Goal: Task Accomplishment & Management: Complete application form

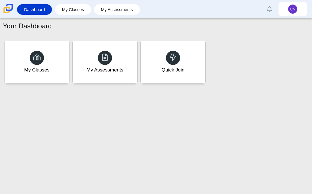
click at [193, 58] on div "Quick Join" at bounding box center [173, 62] width 65 height 42
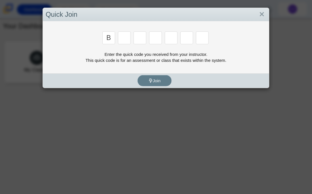
type input "b"
type input "m"
type input "3"
type input "5"
type input "3"
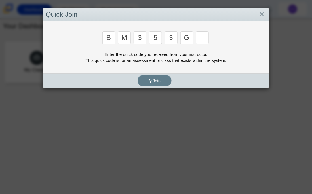
type input "g"
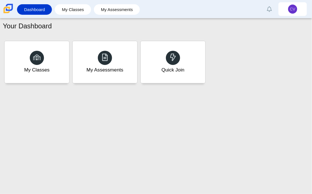
type input "b"
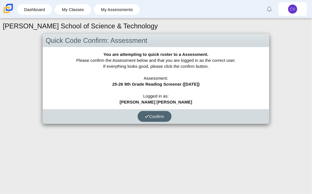
click at [148, 114] on icon "submit" at bounding box center [147, 116] width 4 height 4
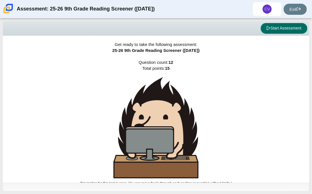
click at [285, 30] on button "Start Assessment" at bounding box center [284, 28] width 47 height 11
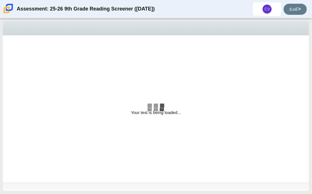
select select "ccc5b315-3c7c-471c-bf90-f22c8299c798"
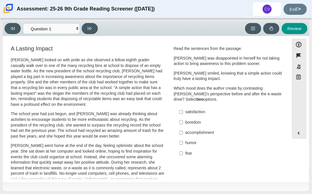
click at [182, 141] on label "humor humor" at bounding box center [228, 143] width 107 height 10
click at [182, 141] on input "humor humor" at bounding box center [181, 143] width 4 height 10
checkbox input "true"
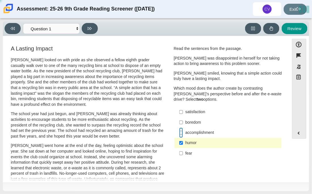
click at [180, 135] on input "accomplishment accomplishment" at bounding box center [181, 133] width 4 height 10
checkbox input "true"
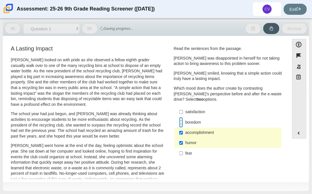
click at [180, 125] on input "boredom boredom" at bounding box center [181, 122] width 4 height 10
checkbox input "true"
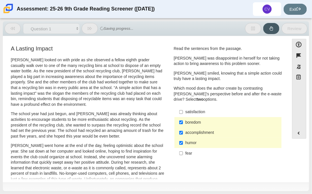
click at [182, 110] on label "satisfaction satisfaction" at bounding box center [228, 112] width 107 height 10
click at [182, 110] on input "satisfaction satisfaction" at bounding box center [181, 112] width 4 height 10
checkbox input "true"
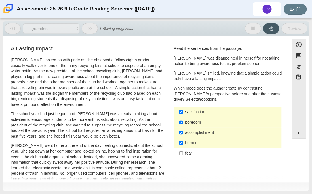
click at [186, 152] on div "fear" at bounding box center [233, 154] width 94 height 6
click at [183, 152] on input "fear fear" at bounding box center [181, 153] width 4 height 10
checkbox input "true"
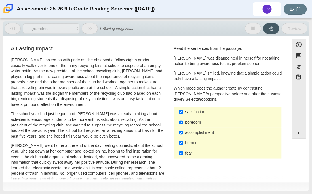
click at [193, 137] on label "accomplishment accomplishment" at bounding box center [228, 133] width 107 height 10
click at [183, 137] on input "accomplishment accomplishment" at bounding box center [181, 133] width 4 height 10
checkbox input "false"
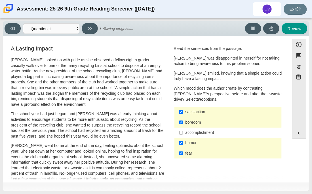
click at [194, 144] on div "humor" at bounding box center [233, 143] width 94 height 6
click at [183, 144] on input "humor humor" at bounding box center [181, 143] width 4 height 10
checkbox input "false"
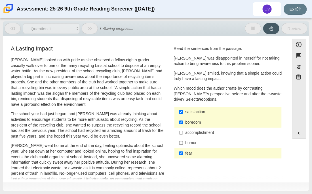
click at [192, 125] on div "boredom" at bounding box center [233, 123] width 94 height 6
click at [183, 125] on input "boredom boredom" at bounding box center [181, 122] width 4 height 10
checkbox input "false"
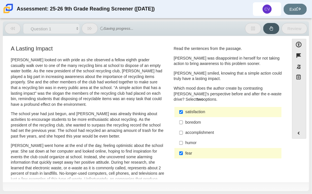
click at [194, 151] on div "fear" at bounding box center [233, 154] width 94 height 6
click at [183, 150] on input "fear fear" at bounding box center [181, 153] width 4 height 10
checkbox input "false"
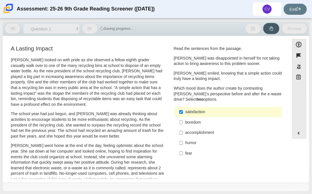
click at [190, 115] on label "satisfaction satisfaction" at bounding box center [228, 112] width 107 height 10
click at [183, 115] on input "satisfaction satisfaction" at bounding box center [181, 112] width 4 height 10
checkbox input "false"
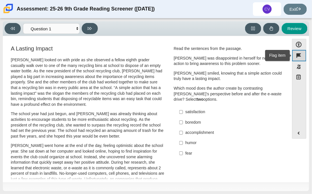
click at [302, 56] on button "Flag item" at bounding box center [299, 55] width 14 height 11
click at [298, 54] on button "Unflag item" at bounding box center [299, 55] width 14 height 11
click at [71, 28] on select "Questions Question 1 Question 2 Question 3 Question 4 Question 5 Question 6 Que…" at bounding box center [51, 28] width 57 height 10
click at [170, 140] on div "Question Read the sentences from the passage. Scarlett was disappointed in hers…" at bounding box center [228, 104] width 117 height 118
click at [195, 135] on div "accomplishment" at bounding box center [233, 133] width 94 height 6
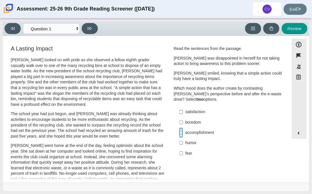
click at [183, 135] on input "accomplishment accomplishment" at bounding box center [181, 133] width 4 height 10
checkbox input "true"
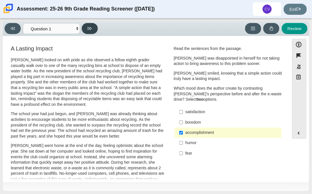
click at [85, 30] on button at bounding box center [90, 28] width 16 height 11
select select "0ff64528-ffd7-428d-b192-babfaadd44e8"
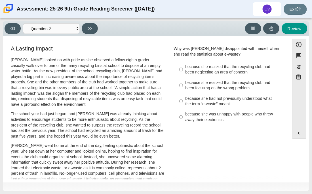
click at [192, 81] on div "because she realized that the recycling club had been focusing on the wrong pro…" at bounding box center [233, 85] width 94 height 11
click at [183, 81] on input "because she realized that the recycling club had been focusing on the wrong pro…" at bounding box center [181, 85] width 4 height 16
radio input "true"
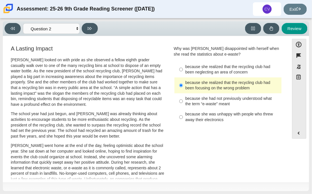
click at [81, 23] on div "Viewing Question 2 of 12 in Pacing Mode Questions Question 1 Question 2 Questio…" at bounding box center [53, 28] width 96 height 11
click at [89, 29] on icon at bounding box center [90, 28] width 4 height 4
select select "7ce3d843-6974-4858-901c-1ff39630e843"
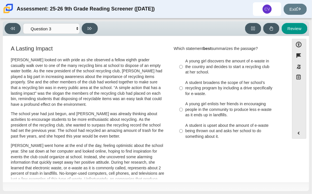
click at [188, 128] on div "A student is upset about the amount of e-waste being thrown out and asks her sc…" at bounding box center [233, 131] width 94 height 17
click at [183, 128] on input "A student is upset about the amount of e-waste being thrown out and asks her sc…" at bounding box center [181, 131] width 4 height 22
radio input "true"
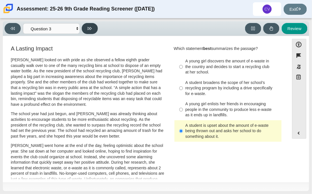
click at [89, 28] on icon at bounding box center [90, 28] width 4 height 3
select select "ca9ea0f1-49c5-4bd1-83b0-472c18652b42"
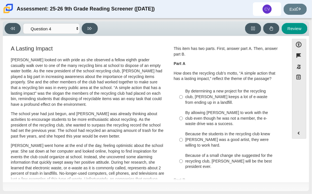
click at [207, 135] on div "Because the students in the recycling club knew Juan Carlos was a good artist, …" at bounding box center [233, 139] width 94 height 17
click at [183, 135] on input "Because the students in the recycling club knew Juan Carlos was a good artist, …" at bounding box center [181, 140] width 4 height 22
radio input "true"
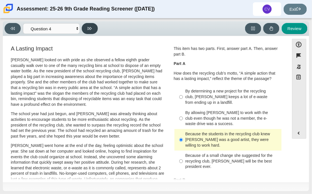
click at [96, 31] on button at bounding box center [90, 28] width 16 height 11
select select "e41f1a79-e29f-4095-8030-a53364015bed"
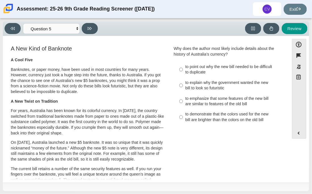
click at [203, 97] on div "to emphasize that some features of the new bill are similar to features of the …" at bounding box center [233, 101] width 94 height 11
click at [183, 97] on input "to emphasize that some features of the new bill are similar to features of the …" at bounding box center [181, 101] width 4 height 16
radio input "true"
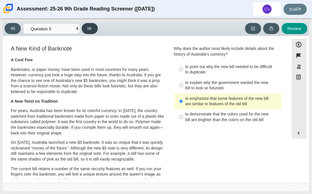
click at [94, 27] on button at bounding box center [90, 28] width 16 height 11
select select "69146e31-7b3d-4a3e-9ce6-f30c24342ae0"
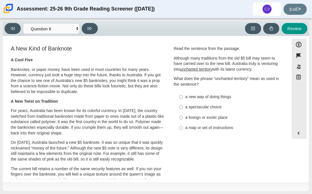
click at [186, 110] on div "a spectacular choice" at bounding box center [233, 107] width 94 height 6
click at [183, 110] on input "a spectacular choice a spectacular choice" at bounding box center [181, 107] width 4 height 10
radio input "true"
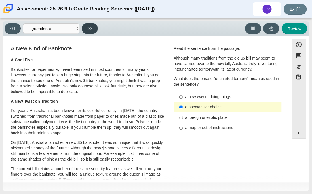
click at [96, 31] on button at bounding box center [90, 28] width 16 height 11
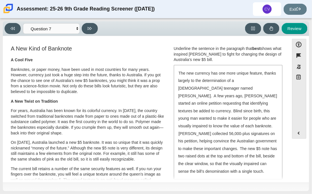
click at [200, 77] on div "The new currency has one more unique feature, thanks largely to the determinati…" at bounding box center [228, 122] width 108 height 113
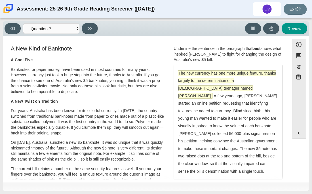
click at [198, 73] on span "The new currency has one more unique feature, thanks largely to the determinati…" at bounding box center [227, 85] width 98 height 28
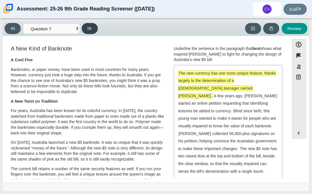
click at [85, 28] on button at bounding box center [90, 28] width 16 height 11
select select "ea8338c2-a6a3-418e-a305-2b963b54a290"
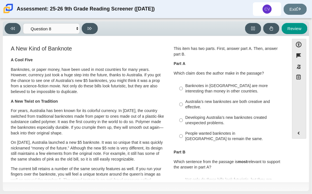
click at [186, 119] on div "Developing Australia’s new banknotes created unexpected problems." at bounding box center [233, 120] width 94 height 11
click at [183, 119] on input "Developing Australia’s new banknotes created unexpected problems. Developing Au…" at bounding box center [181, 120] width 4 height 16
radio input "true"
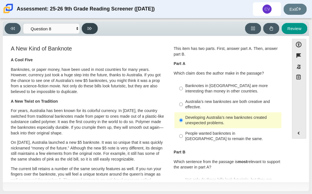
click at [91, 28] on icon at bounding box center [90, 28] width 4 height 4
select select "89f058d6-b15c-4ef5-a4b3-fdaffb8868b6"
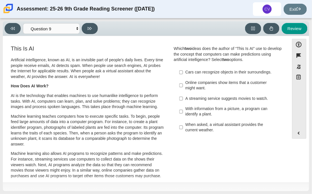
click at [261, 18] on div "Assessment: 25-26 9th Grade Reading Screener (August 2025) CV Exit" at bounding box center [156, 9] width 312 height 18
click at [202, 132] on div "When asked, a virtual assistant provides the current weather." at bounding box center [233, 127] width 94 height 11
click at [183, 132] on input "When asked, a virtual assistant provides the current weather. When asked, a vir…" at bounding box center [181, 127] width 4 height 16
checkbox input "true"
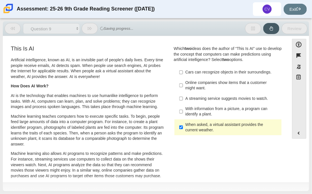
click at [203, 120] on label "With information from a picture, a program can identify a plant. With informati…" at bounding box center [228, 112] width 107 height 16
click at [183, 120] on input "With information from a picture, a program can identify a plant. With informati…" at bounding box center [181, 112] width 4 height 16
checkbox input "true"
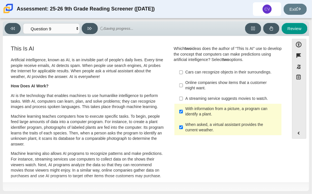
click at [193, 133] on div "When asked, a virtual assistant provides the current weather." at bounding box center [233, 127] width 94 height 11
click at [183, 135] on input "When asked, a virtual assistant provides the current weather. When asked, a vir…" at bounding box center [181, 127] width 4 height 16
checkbox input "false"
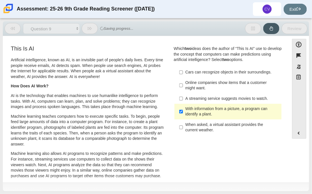
click at [188, 93] on label "Online companies show items that a customer might want. Online companies show i…" at bounding box center [228, 85] width 107 height 16
click at [183, 93] on input "Online companies show items that a customer might want. Online companies show i…" at bounding box center [181, 85] width 4 height 16
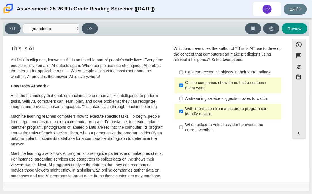
click at [186, 87] on div "Online companies show items that a customer might want." at bounding box center [233, 85] width 94 height 11
click at [183, 87] on input "Online companies show items that a customer might want. Online companies show i…" at bounding box center [181, 85] width 4 height 16
checkbox input "false"
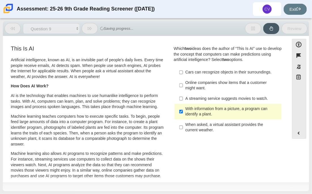
click at [196, 116] on div "With information from a picture, a program can identify a plant." at bounding box center [233, 111] width 94 height 11
click at [183, 116] on input "With information from a picture, a program can identify a plant. With informati…" at bounding box center [181, 112] width 4 height 16
checkbox input "false"
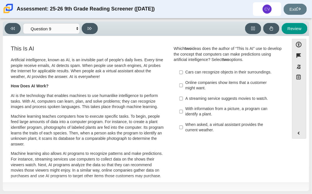
click at [203, 89] on div "Online companies show items that a customer might want." at bounding box center [233, 85] width 94 height 11
click at [183, 89] on input "Online companies show items that a customer might want. Online companies show i…" at bounding box center [181, 85] width 4 height 16
checkbox input "true"
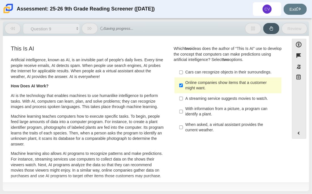
click at [199, 129] on div "When asked, a virtual assistant provides the current weather." at bounding box center [233, 127] width 94 height 11
click at [183, 129] on input "When asked, a virtual assistant provides the current weather. When asked, a vir…" at bounding box center [181, 127] width 4 height 16
checkbox input "true"
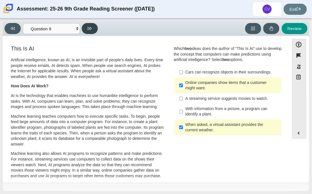
click at [96, 26] on button at bounding box center [90, 28] width 16 height 11
select select "cdf3c14e-a918-44d1-9b63-3db0fa81641e"
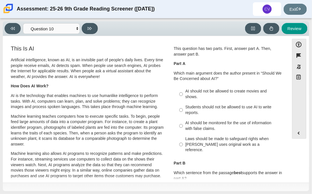
scroll to position [12, 0]
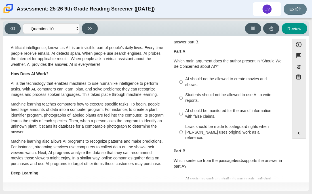
click at [187, 121] on label "AI should be monitored for the use of information with false claims. AI should …" at bounding box center [228, 114] width 107 height 16
click at [183, 121] on input "AI should be monitored for the use of information with false claims. AI should …" at bounding box center [181, 114] width 4 height 16
radio input "true"
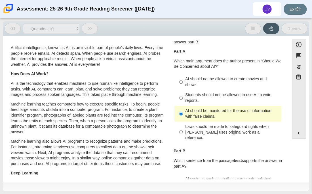
click at [187, 121] on label "AI should be monitored for the use of information with false claims. AI should …" at bounding box center [228, 114] width 107 height 16
click at [183, 121] on input "AI should be monitored for the use of information with false claims. AI should …" at bounding box center [181, 114] width 4 height 16
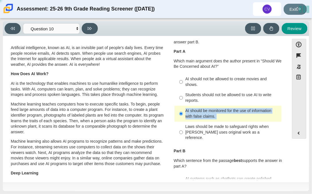
click at [188, 121] on label "AI should be monitored for the use of information with false claims. AI should …" at bounding box center [228, 114] width 107 height 16
click at [183, 121] on input "AI should be monitored for the use of information with false claims. AI should …" at bounding box center [181, 114] width 4 height 16
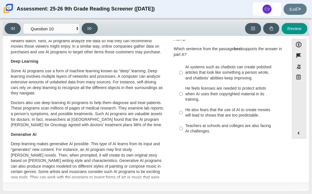
scroll to position [124, 0]
click at [242, 92] on div "He feels licenses are needed to protect artists when AI uses their copyrighted …" at bounding box center [233, 93] width 94 height 17
click at [183, 92] on input "He feels licenses are needed to protect artists when AI uses their copyrighted …" at bounding box center [181, 94] width 4 height 22
radio input "true"
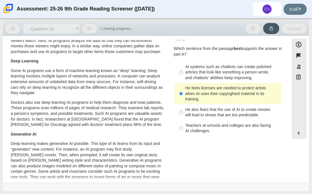
click at [214, 107] on div "He also fears that the use of AI to create movies will lead to shows that are t…" at bounding box center [233, 112] width 94 height 11
click at [183, 104] on input "He also fears that the use of AI to create movies will lead to shows that are t…" at bounding box center [181, 112] width 4 height 16
radio input "true"
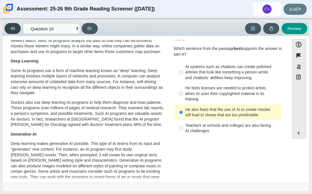
click at [12, 25] on button at bounding box center [13, 28] width 16 height 11
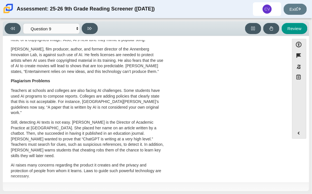
scroll to position [0, 0]
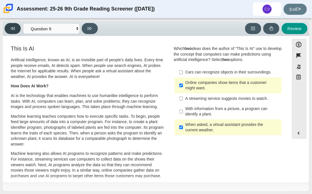
click at [18, 27] on button at bounding box center [13, 28] width 16 height 11
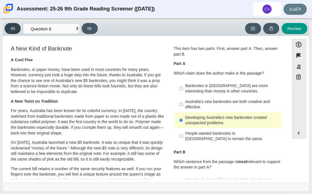
click at [7, 24] on button at bounding box center [13, 28] width 16 height 11
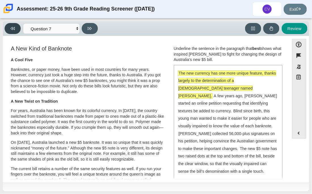
click at [7, 25] on button at bounding box center [13, 28] width 16 height 11
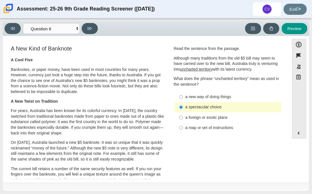
scroll to position [1, 0]
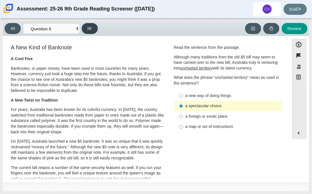
click at [95, 26] on button at bounding box center [90, 28] width 16 height 11
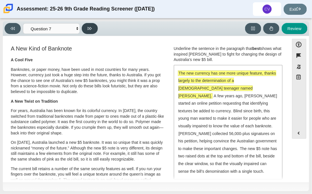
click at [95, 26] on button at bounding box center [90, 28] width 16 height 11
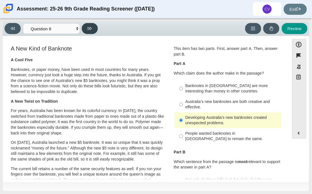
click at [95, 26] on button at bounding box center [90, 28] width 16 height 11
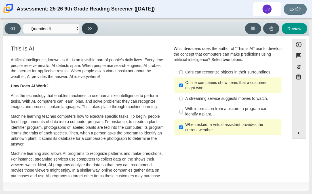
click at [95, 26] on button at bounding box center [90, 28] width 16 height 11
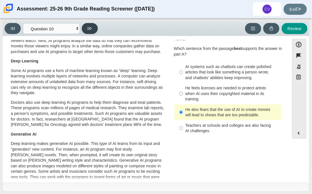
click at [95, 26] on button at bounding box center [90, 28] width 16 height 11
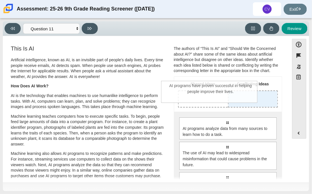
drag, startPoint x: 256, startPoint y: 135, endPoint x: 239, endPoint y: 98, distance: 40.1
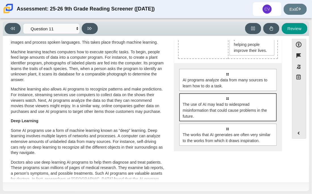
scroll to position [71, 0]
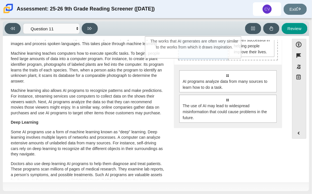
drag, startPoint x: 237, startPoint y: 125, endPoint x: 204, endPoint y: 45, distance: 86.9
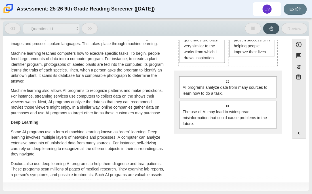
scroll to position [52, 0]
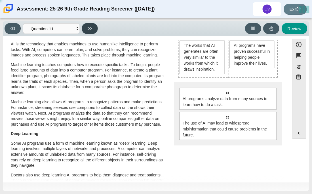
click at [90, 29] on icon at bounding box center [90, 28] width 4 height 4
select select "c3effed4-44ce-4a19-bd96-1787f34e9b4c"
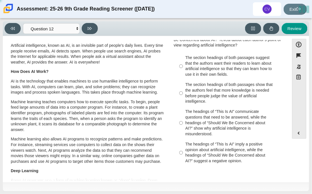
scroll to position [15, 0]
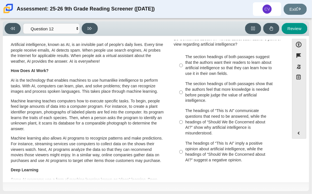
click at [228, 143] on div "The headings of “This Is AI” imply a positive opinion about artificial intellig…" at bounding box center [233, 152] width 94 height 22
click at [183, 143] on input "The headings of “This Is AI” imply a positive opinion about artificial intellig…" at bounding box center [181, 151] width 4 height 27
radio input "true"
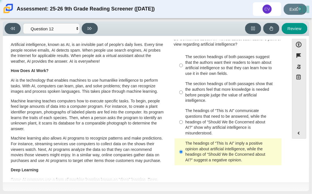
click at [216, 79] on label "The section headings of both passages show that the authors feel that more know…" at bounding box center [228, 92] width 107 height 27
click at [183, 79] on input "The section headings of both passages show that the authors feel that more know…" at bounding box center [181, 92] width 4 height 27
radio input "true"
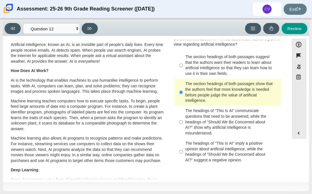
click at [224, 145] on div "The headings of “This Is AI” imply a positive opinion about artificial intellig…" at bounding box center [233, 152] width 94 height 22
click at [183, 145] on input "The headings of “This Is AI” imply a positive opinion about artificial intellig…" at bounding box center [181, 151] width 4 height 27
radio input "true"
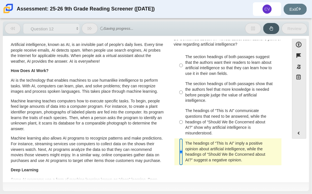
scroll to position [0, 0]
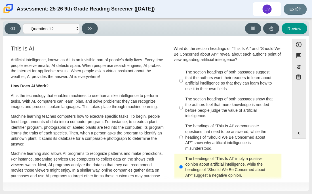
click at [84, 22] on div "Viewing Question 12 of 12 in Pacing Mode Questions Question 1 Question 2 Questi…" at bounding box center [156, 28] width 306 height 15
click at [91, 30] on icon at bounding box center [90, 28] width 4 height 4
select select "review"
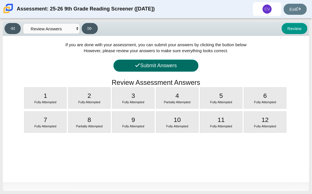
click at [163, 66] on button "Submit Answers" at bounding box center [155, 66] width 85 height 12
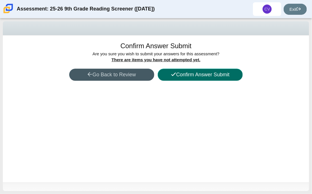
click at [169, 71] on button "Confirm Answer Submit" at bounding box center [200, 75] width 85 height 12
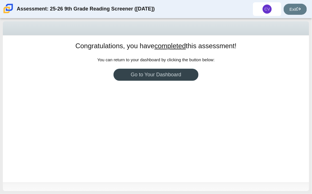
click at [171, 72] on link "Go to Your Dashboard" at bounding box center [155, 75] width 85 height 12
